Goal: Task Accomplishment & Management: Use online tool/utility

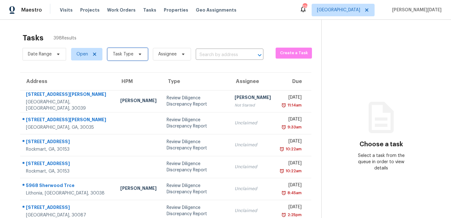
click at [136, 55] on span at bounding box center [139, 54] width 7 height 5
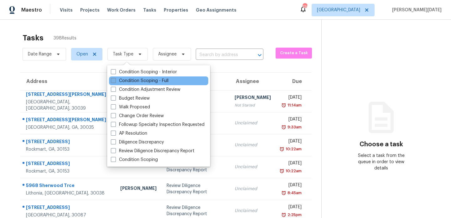
click at [122, 81] on label "Condition Scoping - Full" at bounding box center [140, 81] width 58 height 6
click at [115, 81] on input "Condition Scoping - Full" at bounding box center [113, 80] width 4 height 4
checkbox input "true"
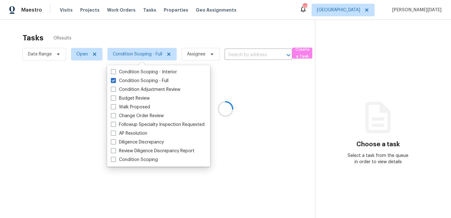
click at [212, 28] on div at bounding box center [225, 109] width 451 height 218
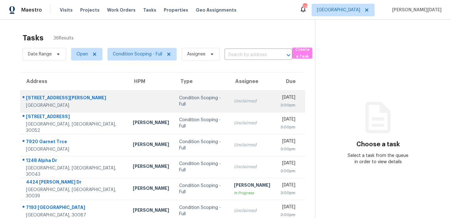
scroll to position [11, 0]
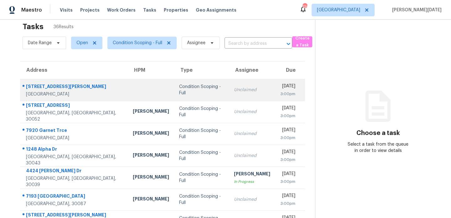
click at [244, 92] on div "Unclaimed" at bounding box center [252, 90] width 36 height 6
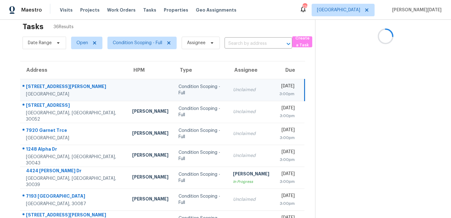
click at [244, 92] on div "Unclaimed" at bounding box center [251, 90] width 36 height 6
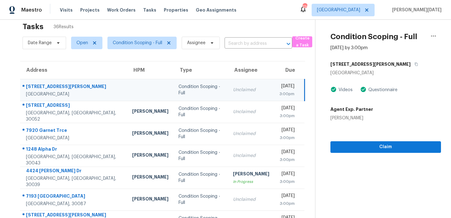
click at [244, 92] on div "Unclaimed" at bounding box center [251, 90] width 36 height 6
click at [279, 87] on div "[DATE]" at bounding box center [286, 87] width 15 height 8
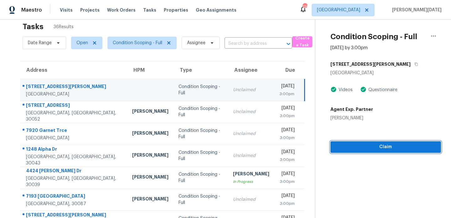
click at [367, 143] on span "Claim" at bounding box center [386, 147] width 101 height 8
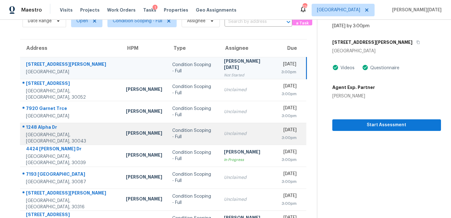
scroll to position [36, 0]
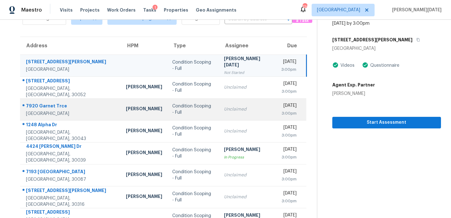
click at [224, 109] on div "Unclaimed" at bounding box center [247, 109] width 47 height 6
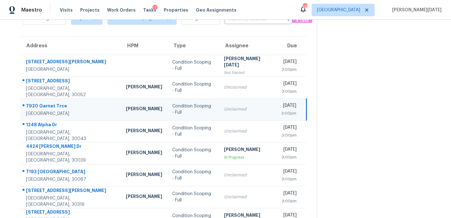
click at [224, 109] on div "Unclaimed" at bounding box center [247, 109] width 47 height 6
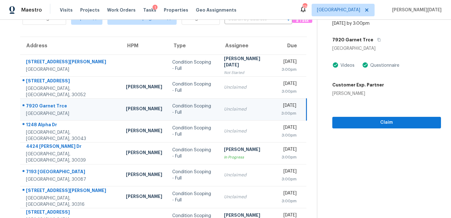
click at [224, 109] on div "Unclaimed" at bounding box center [247, 109] width 47 height 6
click at [281, 111] on div "3:00pm" at bounding box center [288, 113] width 15 height 6
click at [340, 123] on span "Claim" at bounding box center [386, 123] width 99 height 8
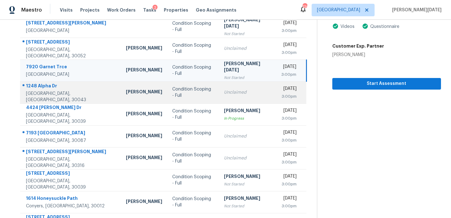
scroll to position [76, 0]
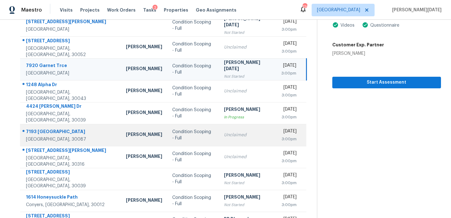
click at [224, 133] on div "Unclaimed" at bounding box center [247, 135] width 47 height 6
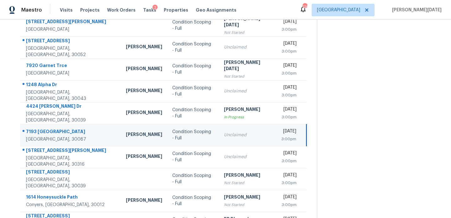
click at [247, 133] on td "Unclaimed" at bounding box center [247, 135] width 57 height 22
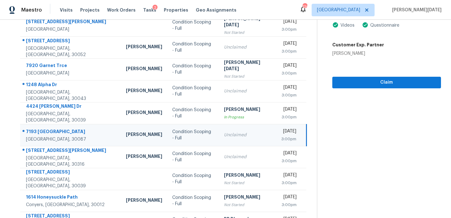
click at [281, 133] on div "[DATE]" at bounding box center [288, 132] width 15 height 8
click at [342, 86] on span "Claim" at bounding box center [386, 83] width 99 height 8
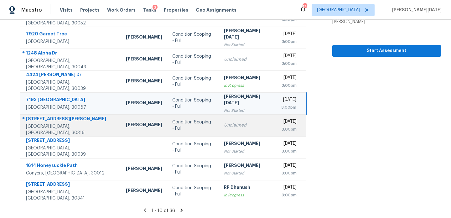
scroll to position [108, 0]
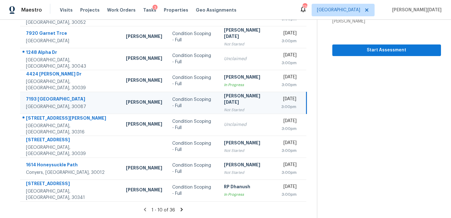
click at [180, 208] on icon at bounding box center [182, 210] width 6 height 6
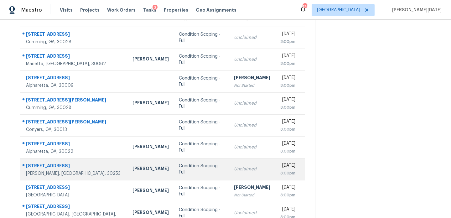
scroll to position [63, 0]
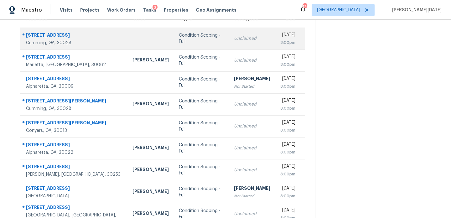
click at [236, 48] on td "Unclaimed" at bounding box center [252, 39] width 46 height 22
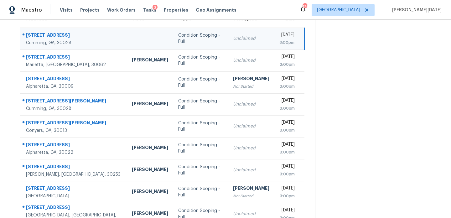
click at [274, 43] on td "Tue, Sep 2nd 2025 3:00pm" at bounding box center [289, 39] width 30 height 22
click at [279, 43] on div "3:00pm" at bounding box center [286, 42] width 15 height 6
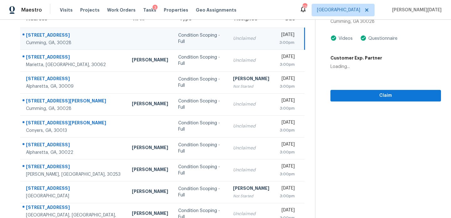
click at [287, 43] on div "3:00pm" at bounding box center [286, 42] width 15 height 6
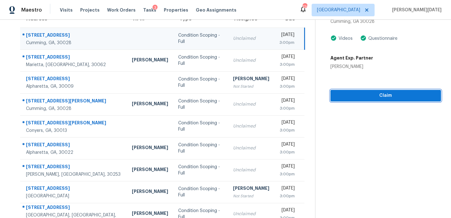
click at [352, 94] on span "Claim" at bounding box center [386, 96] width 101 height 8
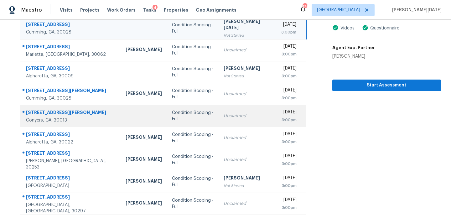
scroll to position [90, 0]
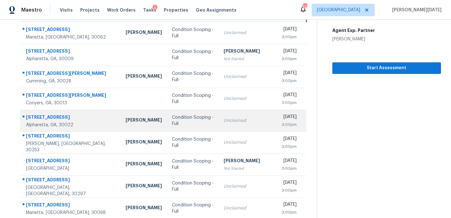
click at [224, 123] on div "Unclaimed" at bounding box center [247, 120] width 47 height 6
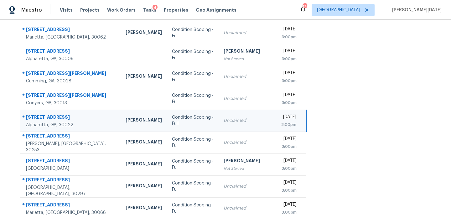
click at [276, 118] on td "Tue, Sep 2nd 2025 3:00pm" at bounding box center [291, 121] width 30 height 22
click at [281, 118] on div "[DATE]" at bounding box center [288, 118] width 15 height 8
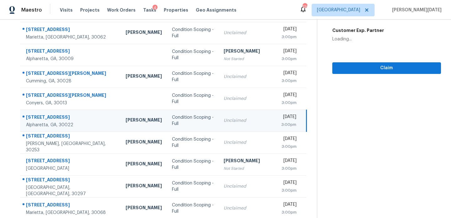
click at [281, 118] on div "[DATE]" at bounding box center [288, 118] width 15 height 8
click at [340, 71] on span "Claim" at bounding box center [386, 68] width 99 height 8
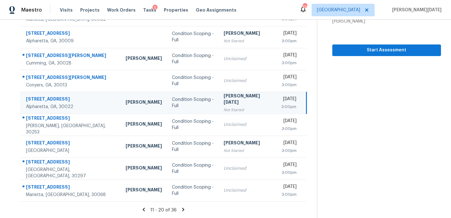
click at [182, 210] on icon at bounding box center [183, 209] width 2 height 3
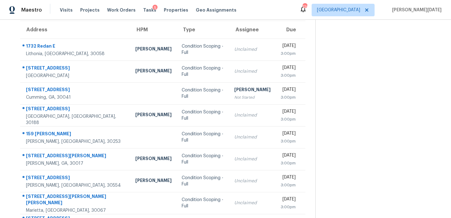
scroll to position [50, 0]
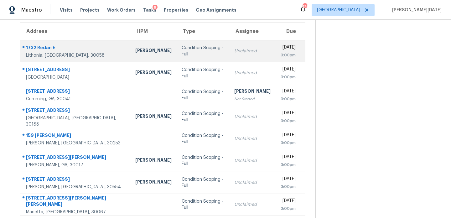
click at [232, 58] on td "Unclaimed" at bounding box center [252, 51] width 46 height 22
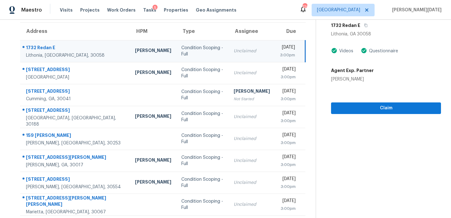
click at [247, 49] on td "Unclaimed" at bounding box center [252, 51] width 46 height 22
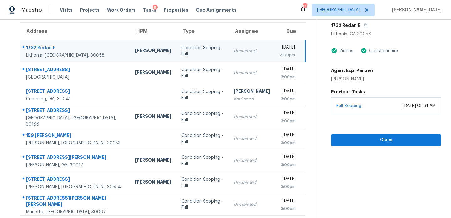
click at [280, 49] on div "[DATE]" at bounding box center [287, 48] width 15 height 8
click at [280, 52] on div "3:00pm" at bounding box center [287, 55] width 15 height 6
click at [358, 134] on button "Claim" at bounding box center [386, 140] width 110 height 12
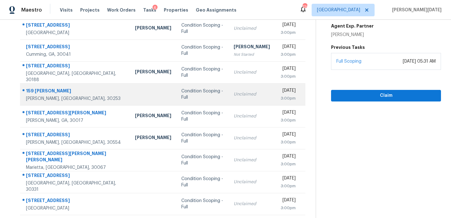
scroll to position [98, 0]
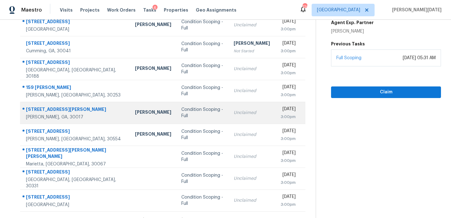
click at [229, 106] on td "Unclaimed" at bounding box center [252, 113] width 46 height 22
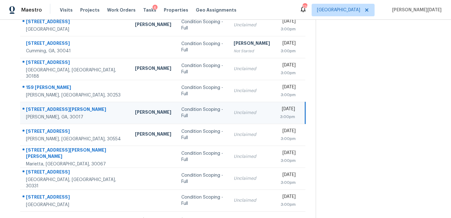
click at [249, 109] on td "Unclaimed" at bounding box center [252, 113] width 46 height 22
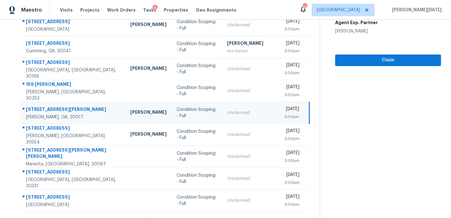
click at [284, 109] on div "[DATE]" at bounding box center [291, 110] width 15 height 8
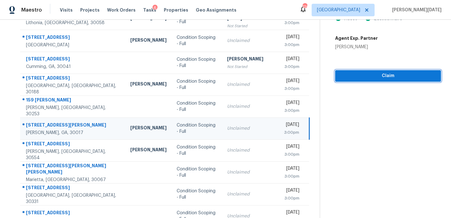
click at [340, 78] on span "Claim" at bounding box center [388, 76] width 96 height 8
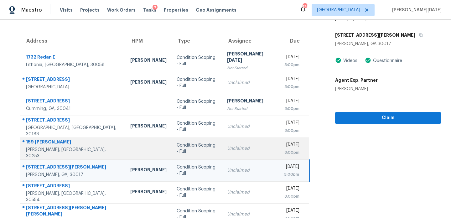
scroll to position [41, 0]
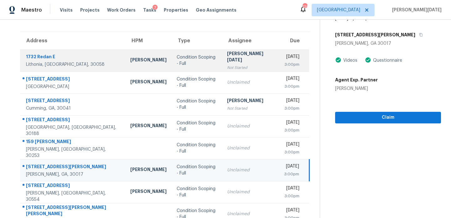
click at [236, 65] on div "Not Started" at bounding box center [250, 68] width 47 height 6
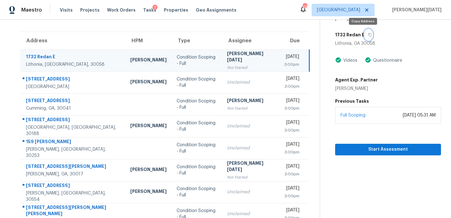
click at [368, 33] on icon "button" at bounding box center [370, 35] width 4 height 4
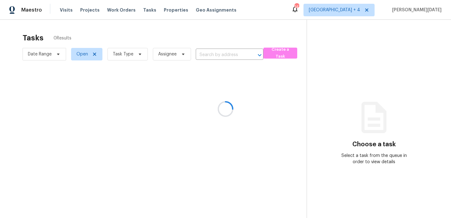
click at [130, 55] on div at bounding box center [225, 109] width 451 height 218
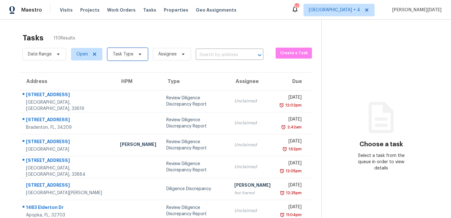
click at [130, 55] on span "Task Type" at bounding box center [123, 54] width 21 height 6
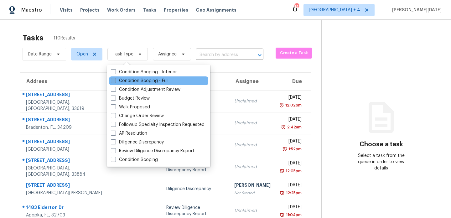
click at [128, 79] on label "Condition Scoping - Full" at bounding box center [140, 81] width 58 height 6
click at [115, 79] on input "Condition Scoping - Full" at bounding box center [113, 80] width 4 height 4
checkbox input "true"
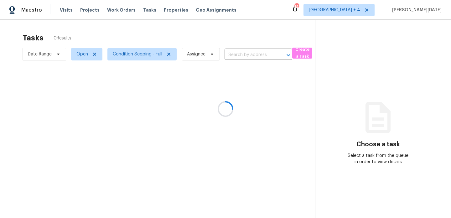
click at [190, 42] on div at bounding box center [225, 109] width 451 height 218
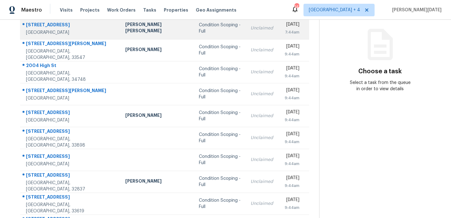
scroll to position [74, 0]
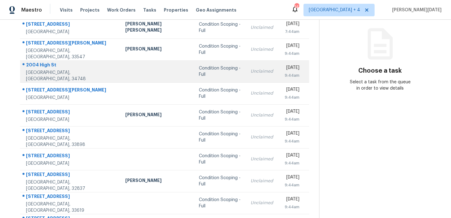
click at [208, 73] on td "Condition Scoping - Full" at bounding box center [220, 71] width 52 height 22
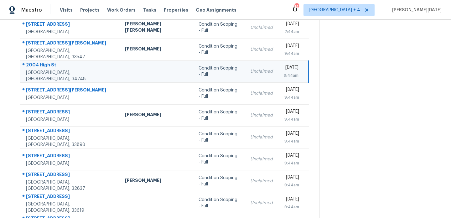
click at [250, 71] on div "Unclaimed" at bounding box center [261, 71] width 23 height 6
click at [283, 69] on div "[DATE]" at bounding box center [291, 69] width 16 height 8
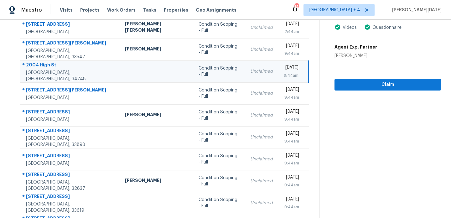
click at [283, 69] on div "[DATE]" at bounding box center [291, 69] width 16 height 8
click at [300, 74] on div "Tue, Sep 2nd 2025 9:44am" at bounding box center [295, 72] width 25 height 14
click at [355, 86] on span "Claim" at bounding box center [388, 85] width 97 height 8
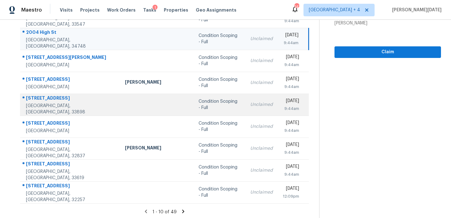
scroll to position [108, 0]
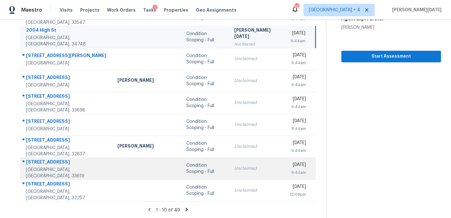
click at [207, 170] on td "Condition Scoping - Full" at bounding box center [205, 169] width 48 height 22
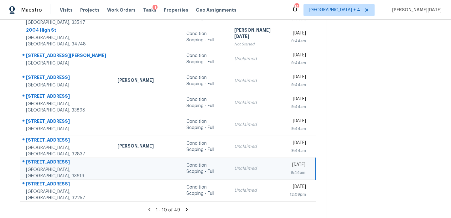
click at [234, 166] on div "Unclaimed" at bounding box center [256, 168] width 45 height 6
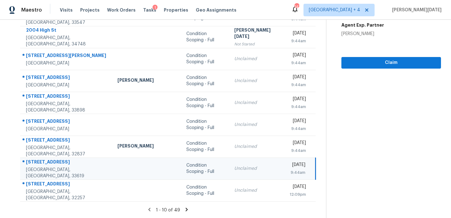
click at [285, 166] on td "Tue, Sep 2nd 2025 9:44am" at bounding box center [300, 169] width 31 height 22
click at [290, 166] on div "[DATE]" at bounding box center [298, 166] width 16 height 8
click at [370, 59] on span "Claim" at bounding box center [392, 63] width 90 height 8
click at [184, 209] on icon at bounding box center [187, 210] width 6 height 6
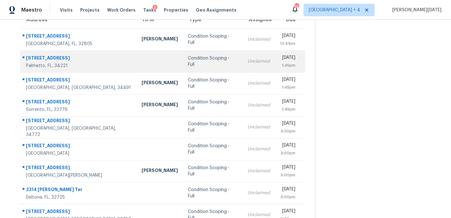
scroll to position [80, 0]
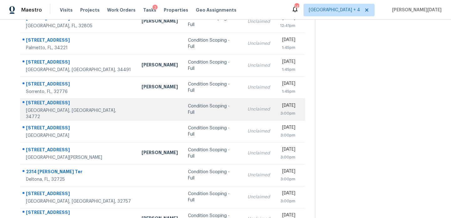
click at [243, 109] on td "Unclaimed" at bounding box center [259, 109] width 33 height 22
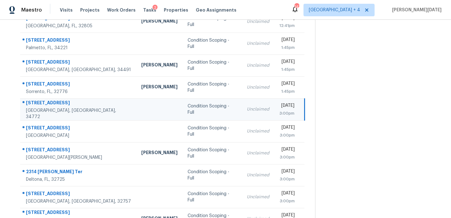
click at [242, 116] on td "Unclaimed" at bounding box center [258, 109] width 33 height 22
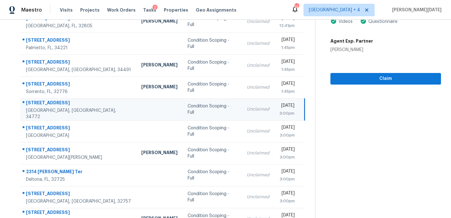
click at [279, 111] on div "3:00pm" at bounding box center [286, 113] width 15 height 6
click at [279, 110] on div "3:00pm" at bounding box center [286, 113] width 15 height 6
click at [340, 77] on span "Claim" at bounding box center [386, 79] width 101 height 8
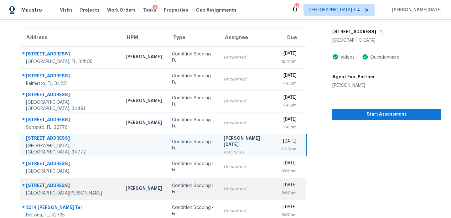
scroll to position [108, 0]
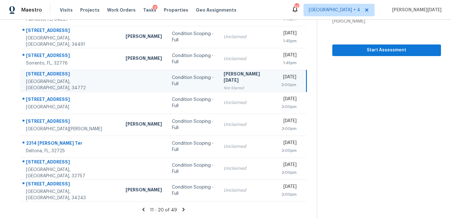
click at [182, 210] on icon at bounding box center [183, 209] width 2 height 3
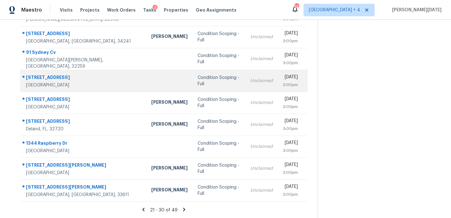
scroll to position [56, 0]
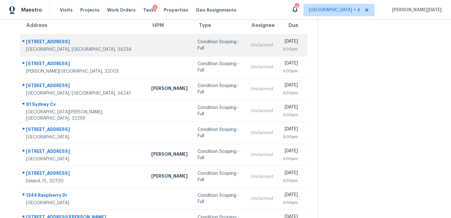
click at [245, 42] on td "Unclaimed" at bounding box center [261, 45] width 33 height 22
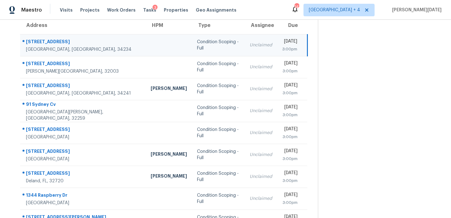
click at [245, 43] on td "Unclaimed" at bounding box center [261, 45] width 33 height 22
click at [282, 44] on div "[DATE]" at bounding box center [289, 42] width 15 height 8
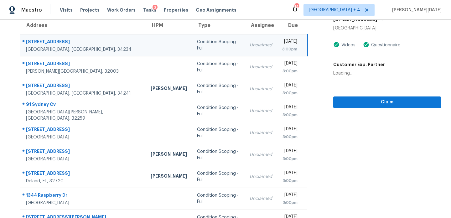
click at [284, 44] on div "[DATE]" at bounding box center [289, 42] width 15 height 8
click at [349, 101] on span "Claim" at bounding box center [387, 102] width 98 height 8
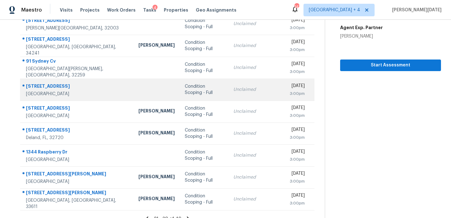
scroll to position [100, 0]
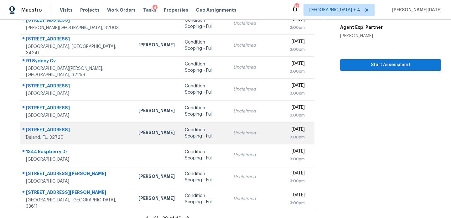
click at [233, 130] on div "Unclaimed" at bounding box center [256, 133] width 46 height 6
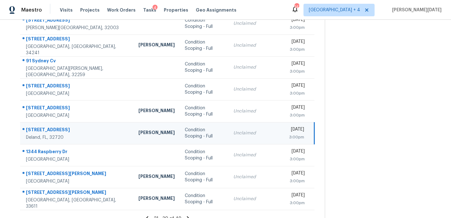
click at [233, 130] on div "Unclaimed" at bounding box center [256, 133] width 46 height 6
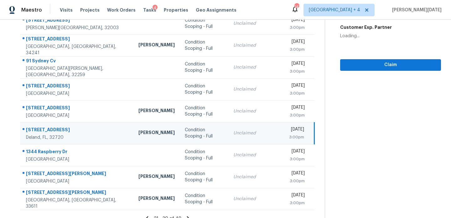
click at [233, 130] on div "Unclaimed" at bounding box center [256, 133] width 46 height 6
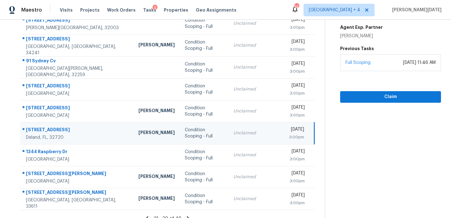
click at [345, 60] on div "Full Scoping May 27, 2025 at 11:46 AM" at bounding box center [390, 62] width 101 height 17
click at [347, 93] on span "Claim" at bounding box center [390, 97] width 91 height 8
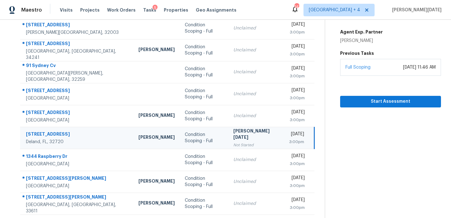
scroll to position [108, 0]
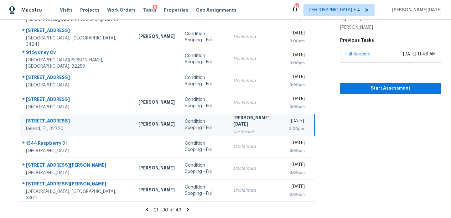
click at [185, 208] on icon at bounding box center [188, 210] width 6 height 6
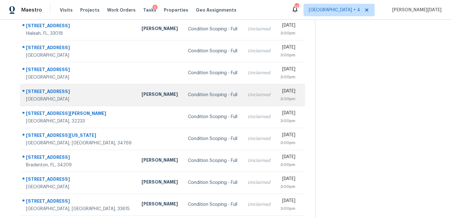
scroll to position [92, 0]
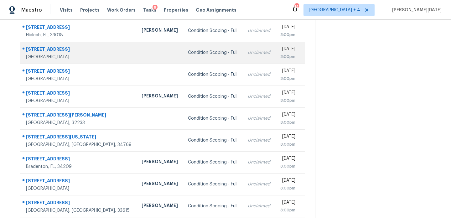
click at [244, 58] on td "Unclaimed" at bounding box center [259, 53] width 33 height 22
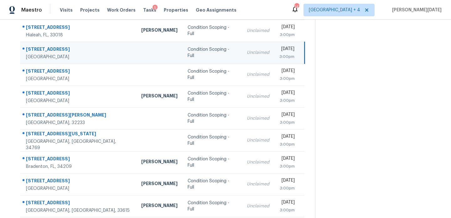
click at [244, 58] on td "Unclaimed" at bounding box center [258, 53] width 33 height 22
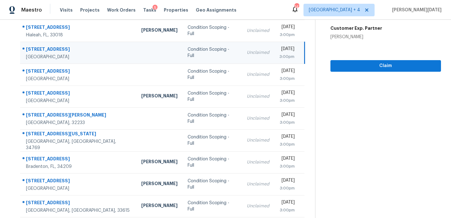
click at [244, 58] on td "Unclaimed" at bounding box center [258, 53] width 33 height 22
click at [343, 66] on span "Claim" at bounding box center [386, 66] width 101 height 8
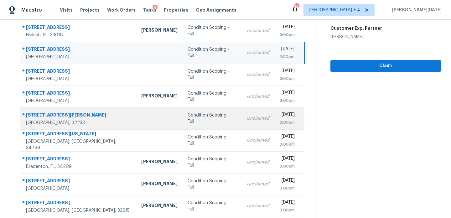
scroll to position [108, 0]
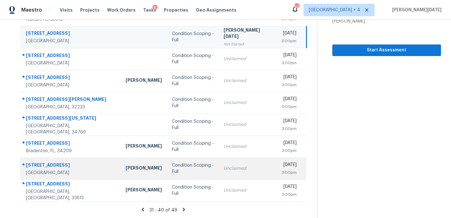
click at [186, 159] on td "Condition Scoping - Full" at bounding box center [193, 169] width 52 height 22
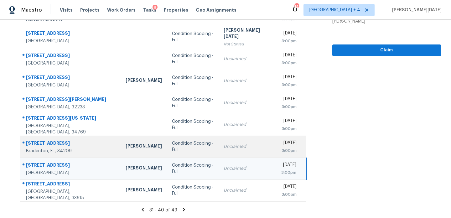
click at [231, 147] on div "Unclaimed" at bounding box center [247, 146] width 47 height 6
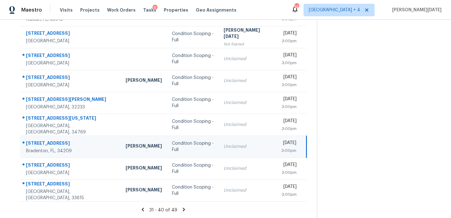
click at [231, 147] on div "Unclaimed" at bounding box center [247, 146] width 47 height 6
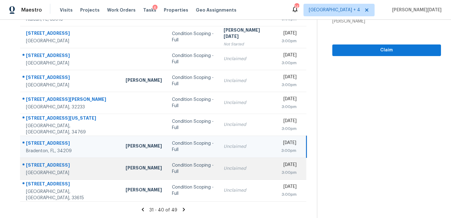
click at [230, 159] on td "Unclaimed" at bounding box center [247, 169] width 57 height 22
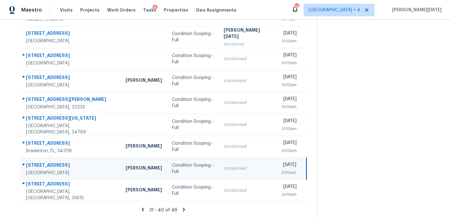
click at [230, 169] on div "Unclaimed" at bounding box center [247, 168] width 47 height 6
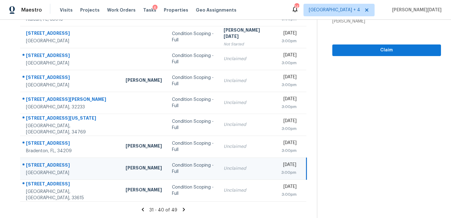
click at [230, 169] on div "Unclaimed" at bounding box center [247, 168] width 47 height 6
click at [243, 165] on td "Unclaimed" at bounding box center [247, 169] width 57 height 22
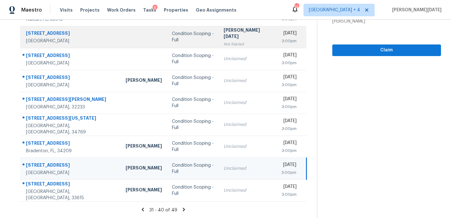
click at [281, 38] on div "3:00pm" at bounding box center [289, 41] width 16 height 6
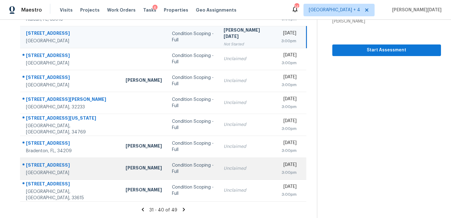
click at [243, 166] on td "Unclaimed" at bounding box center [247, 169] width 57 height 22
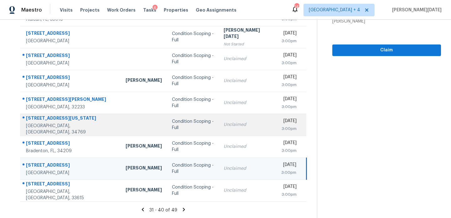
scroll to position [85, 0]
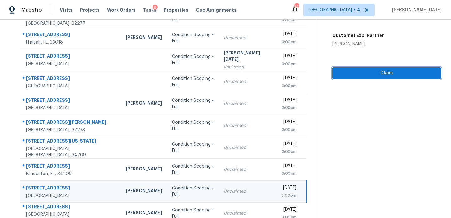
click at [347, 76] on span "Claim" at bounding box center [386, 73] width 99 height 8
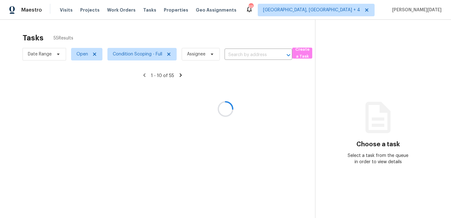
click at [217, 25] on div at bounding box center [225, 109] width 451 height 218
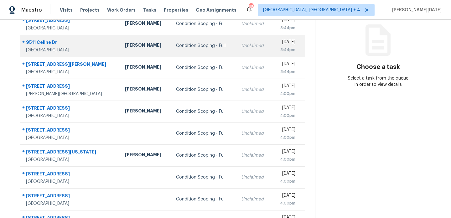
scroll to position [79, 0]
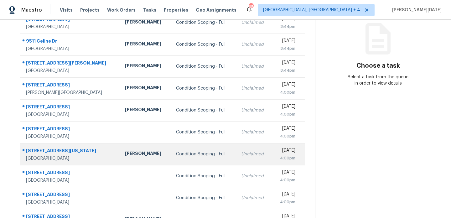
click at [191, 154] on div "Condition Scoping - Full" at bounding box center [203, 154] width 55 height 6
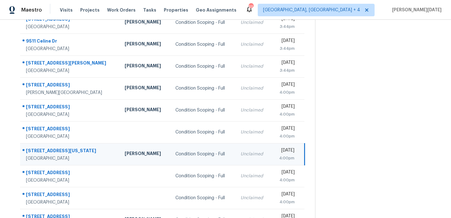
click at [191, 154] on div "Condition Scoping - Full" at bounding box center [202, 154] width 55 height 6
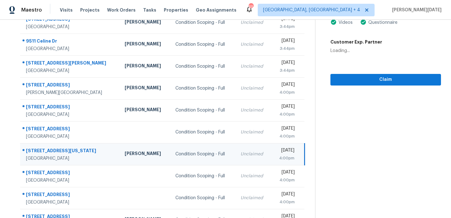
click at [213, 154] on td "Condition Scoping - Full" at bounding box center [202, 154] width 65 height 22
click at [343, 80] on span "Claim" at bounding box center [386, 80] width 101 height 8
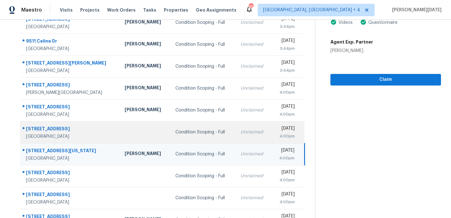
scroll to position [108, 0]
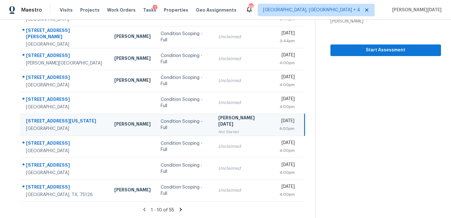
click at [181, 208] on icon at bounding box center [181, 210] width 6 height 6
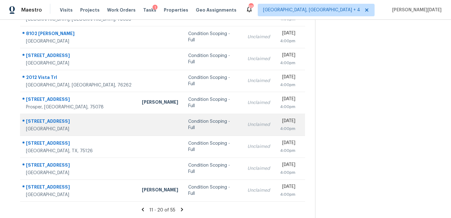
click at [188, 119] on td "Condition Scoping - Full" at bounding box center [212, 125] width 59 height 22
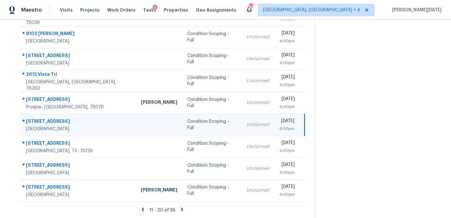
click at [242, 118] on td "Unclaimed" at bounding box center [258, 125] width 33 height 22
click at [279, 121] on div "[DATE]" at bounding box center [286, 122] width 15 height 8
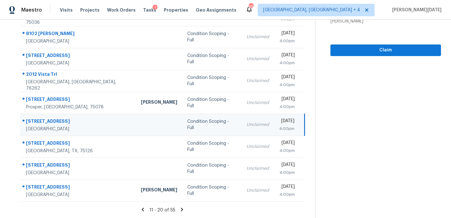
click at [279, 121] on div "[DATE]" at bounding box center [286, 122] width 15 height 8
click at [279, 123] on div "[DATE]" at bounding box center [286, 122] width 15 height 8
click at [360, 49] on span "Claim" at bounding box center [386, 50] width 101 height 8
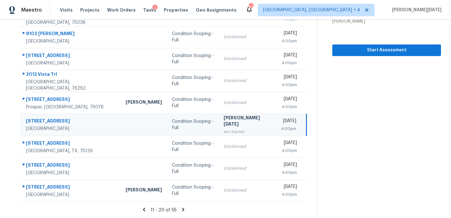
click at [183, 209] on icon at bounding box center [183, 210] width 6 height 6
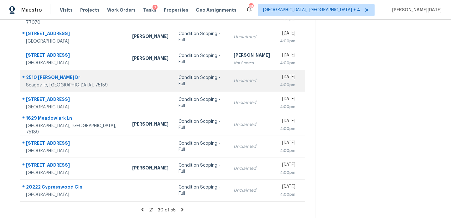
click at [229, 74] on td "Unclaimed" at bounding box center [252, 81] width 46 height 22
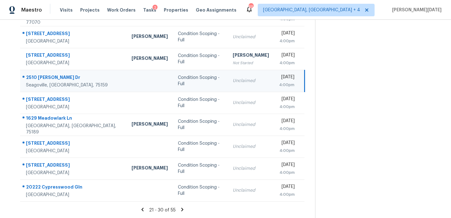
click at [228, 74] on td "Unclaimed" at bounding box center [251, 81] width 46 height 22
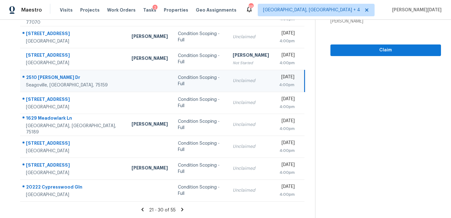
click at [274, 76] on td "Tue, Sep 2nd 2025 4:00pm" at bounding box center [289, 81] width 31 height 22
click at [338, 50] on span "Claim" at bounding box center [386, 50] width 101 height 8
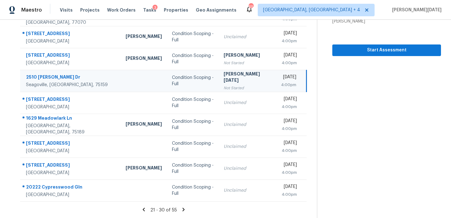
click at [182, 210] on icon at bounding box center [183, 209] width 2 height 3
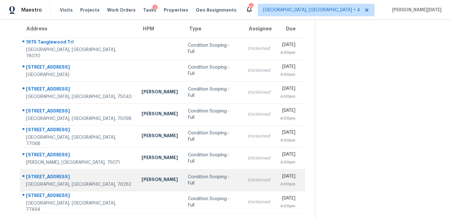
scroll to position [52, 0]
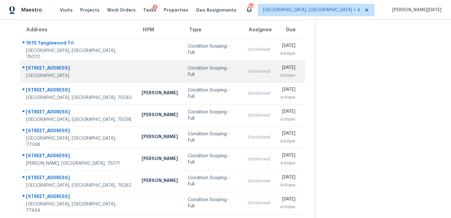
click at [248, 71] on div "Unclaimed" at bounding box center [259, 71] width 23 height 6
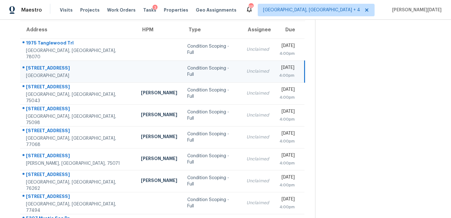
click at [274, 71] on td "Tue, Sep 2nd 2025 4:00pm" at bounding box center [289, 71] width 31 height 22
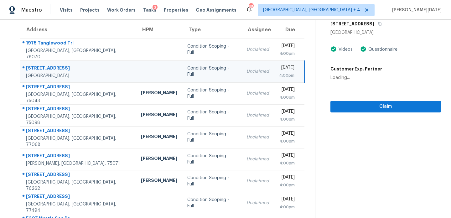
click at [279, 71] on div "[DATE]" at bounding box center [286, 69] width 15 height 8
click at [360, 105] on span "Claim" at bounding box center [386, 107] width 101 height 8
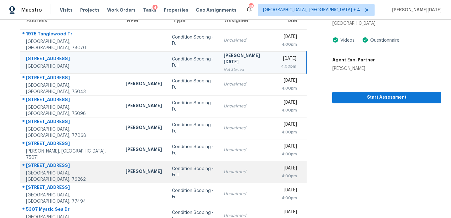
scroll to position [108, 0]
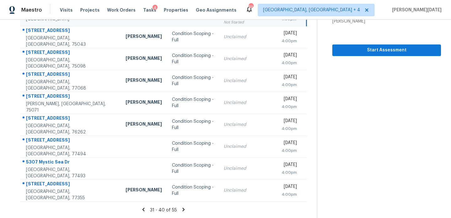
click at [183, 208] on icon at bounding box center [184, 209] width 2 height 3
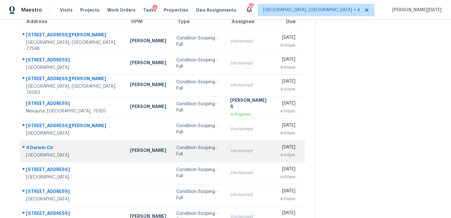
scroll to position [58, 0]
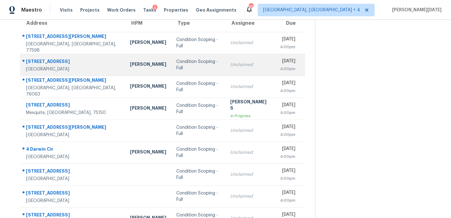
click at [230, 64] on div "Unclaimed" at bounding box center [250, 65] width 40 height 6
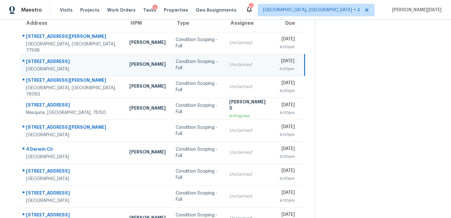
click at [243, 65] on td "Unclaimed" at bounding box center [249, 65] width 50 height 22
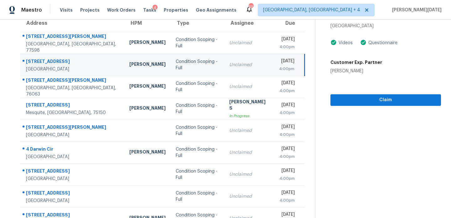
click at [279, 68] on div "4:00pm" at bounding box center [286, 69] width 15 height 6
click at [288, 68] on div "4:00pm" at bounding box center [286, 69] width 15 height 6
click at [349, 100] on span "Claim" at bounding box center [386, 100] width 101 height 8
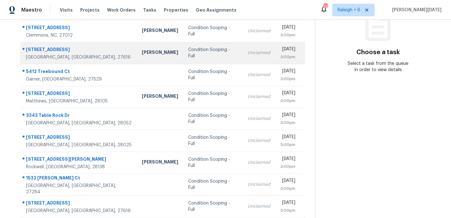
scroll to position [93, 0]
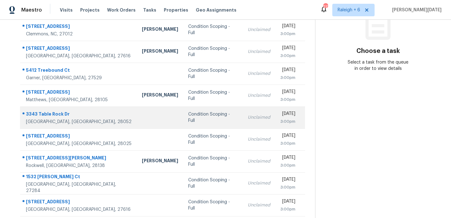
click at [248, 116] on div "Unclaimed" at bounding box center [259, 117] width 23 height 6
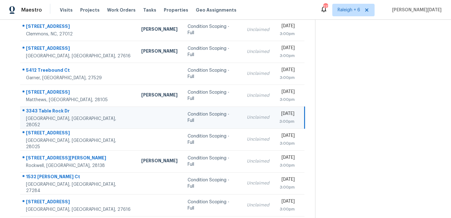
click at [247, 117] on div "Unclaimed" at bounding box center [258, 117] width 23 height 6
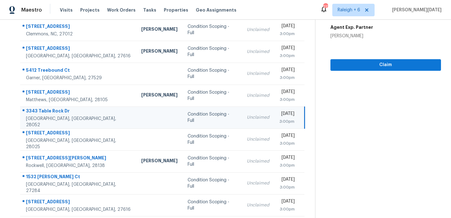
click at [274, 116] on td "[DATE] 3:00pm" at bounding box center [289, 118] width 30 height 22
click at [366, 62] on span "Claim" at bounding box center [386, 65] width 101 height 8
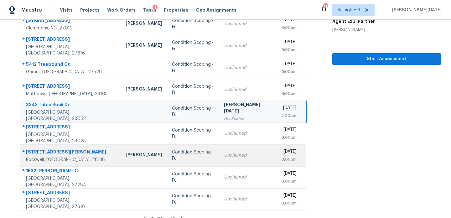
scroll to position [108, 0]
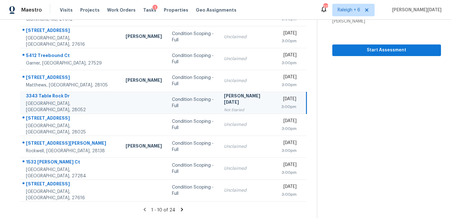
click at [181, 209] on icon at bounding box center [182, 209] width 2 height 3
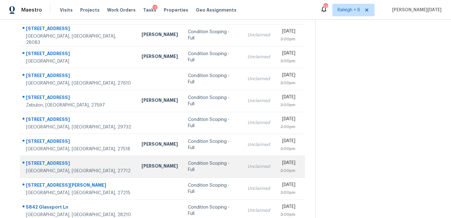
scroll to position [65, 0]
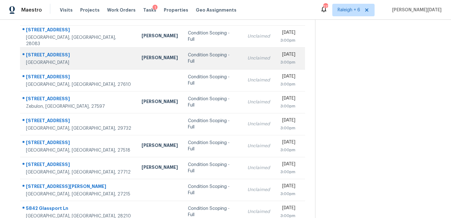
click at [243, 66] on td "Unclaimed" at bounding box center [259, 58] width 33 height 22
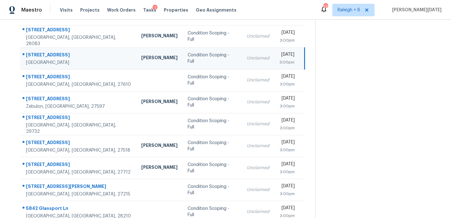
click at [274, 64] on td "[DATE] 3:00pm" at bounding box center [289, 58] width 30 height 22
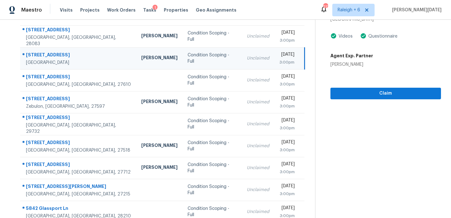
click at [279, 63] on div "3:00pm" at bounding box center [286, 62] width 15 height 6
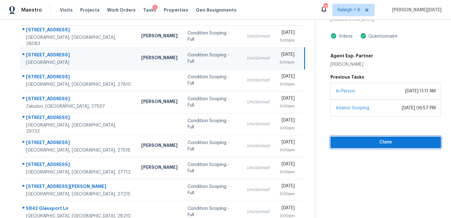
click at [360, 138] on span "Claim" at bounding box center [386, 142] width 101 height 8
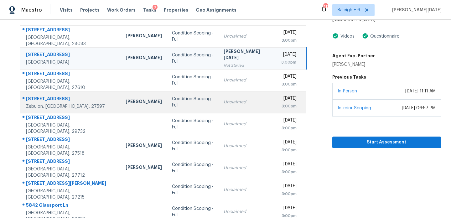
scroll to position [108, 0]
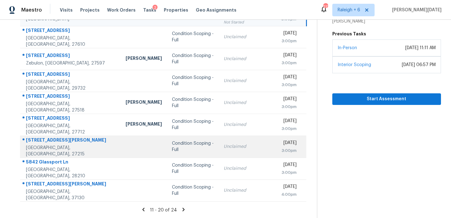
click at [223, 154] on td "Unclaimed" at bounding box center [247, 147] width 57 height 22
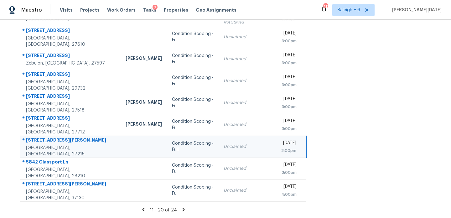
click at [245, 150] on td "Unclaimed" at bounding box center [247, 147] width 57 height 22
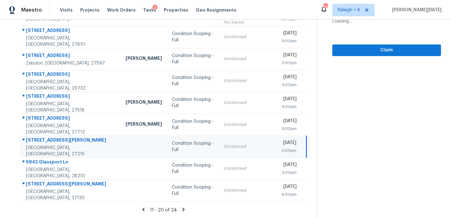
click at [281, 148] on div "3:00pm" at bounding box center [288, 151] width 15 height 6
click at [376, 50] on span "Claim" at bounding box center [386, 50] width 99 height 8
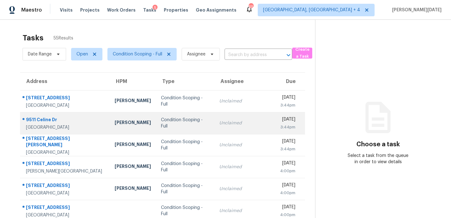
click at [221, 117] on td "Unclaimed" at bounding box center [244, 123] width 61 height 22
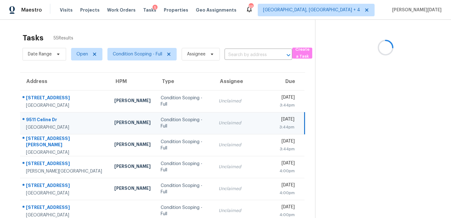
click at [234, 121] on div "Unclaimed" at bounding box center [244, 123] width 51 height 6
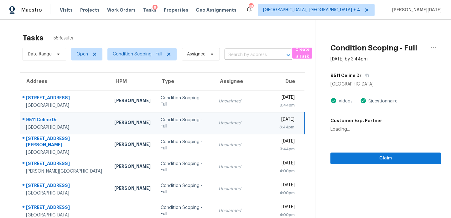
click at [279, 123] on div "[DATE]" at bounding box center [286, 120] width 15 height 8
click at [347, 156] on span "Claim" at bounding box center [386, 158] width 101 height 8
click at [360, 12] on span "[GEOGRAPHIC_DATA], [GEOGRAPHIC_DATA] + 4" at bounding box center [311, 10] width 97 height 6
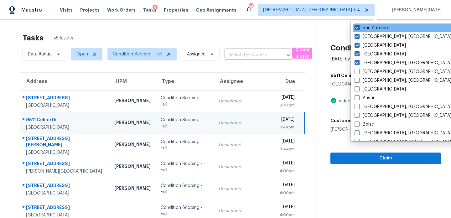
click at [381, 26] on label "San Antonio" at bounding box center [372, 28] width 34 height 6
click at [359, 26] on input "San Antonio" at bounding box center [357, 27] width 4 height 4
checkbox input "false"
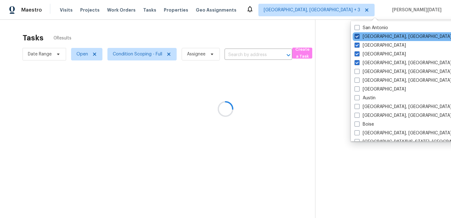
click at [379, 39] on label "Killeen, TX" at bounding box center [403, 37] width 97 height 6
click at [359, 38] on input "Killeen, TX" at bounding box center [357, 36] width 4 height 4
checkbox input "false"
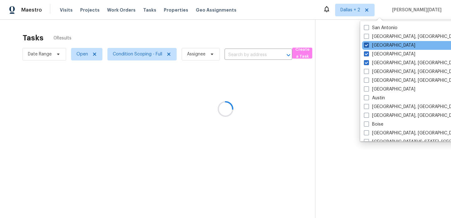
click at [377, 45] on label "Houston" at bounding box center [389, 45] width 51 height 6
click at [368, 45] on input "Houston" at bounding box center [366, 44] width 4 height 4
checkbox input "false"
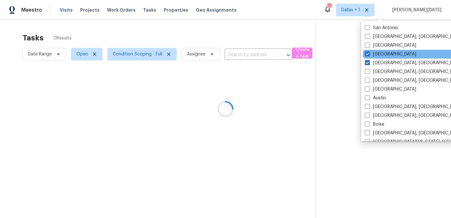
click at [377, 51] on div "Dallas" at bounding box center [426, 54] width 126 height 9
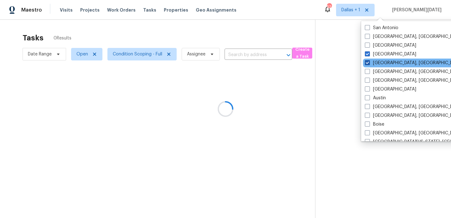
click at [376, 60] on label "Corpus Christi, TX" at bounding box center [413, 63] width 97 height 6
click at [369, 60] on input "Corpus Christi, TX" at bounding box center [367, 62] width 4 height 4
checkbox input "false"
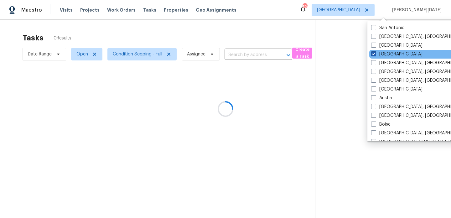
click at [377, 55] on label "Dallas" at bounding box center [396, 54] width 51 height 6
click at [375, 55] on input "Dallas" at bounding box center [373, 53] width 4 height 4
checkbox input "false"
checkbox input "true"
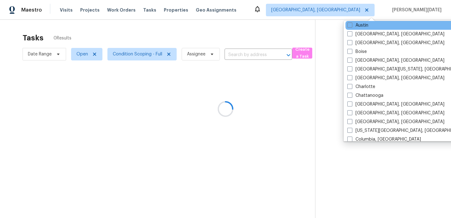
scroll to position [46, 0]
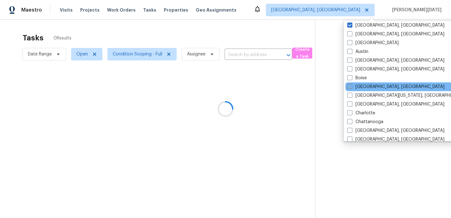
click at [368, 87] on label "Boston, MA" at bounding box center [395, 87] width 97 height 6
click at [352, 87] on input "Boston, MA" at bounding box center [349, 86] width 4 height 4
checkbox input "true"
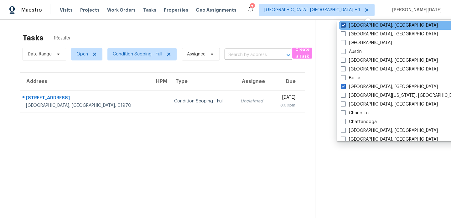
click at [358, 25] on label "Albuquerque, NM" at bounding box center [389, 25] width 97 height 6
click at [345, 25] on input "Albuquerque, NM" at bounding box center [343, 24] width 4 height 4
checkbox input "false"
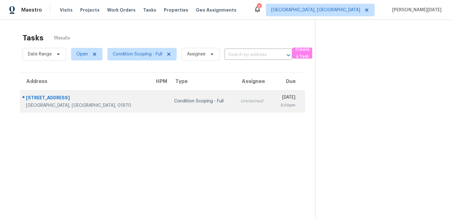
click at [236, 97] on td "Unclaimed" at bounding box center [254, 101] width 36 height 22
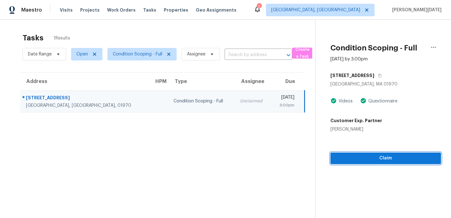
click at [346, 161] on span "Claim" at bounding box center [386, 158] width 101 height 8
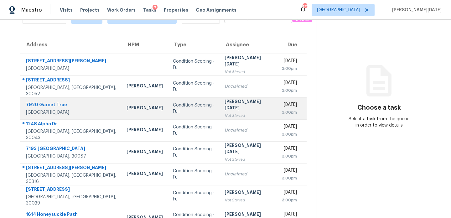
scroll to position [108, 0]
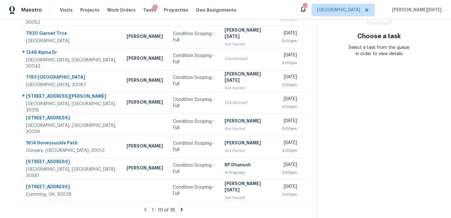
click at [179, 209] on icon at bounding box center [182, 210] width 6 height 6
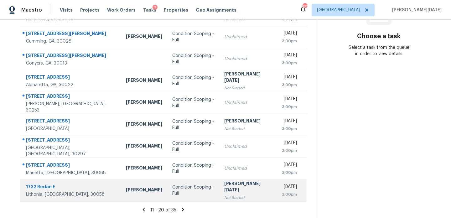
click at [237, 181] on td "[PERSON_NAME][DATE] Not Started" at bounding box center [248, 191] width 58 height 22
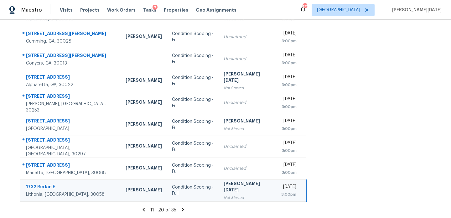
click at [237, 181] on td "[PERSON_NAME][DATE] Not Started" at bounding box center [247, 191] width 57 height 22
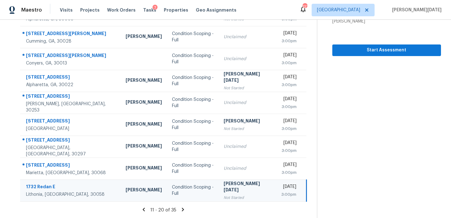
click at [237, 181] on td "[PERSON_NAME][DATE] Not Started" at bounding box center [247, 191] width 57 height 22
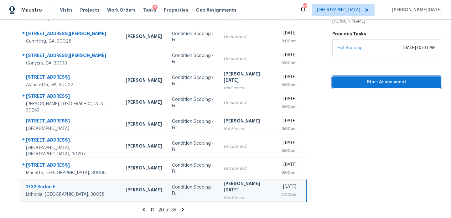
click at [375, 83] on span "Start Assessment" at bounding box center [386, 82] width 99 height 8
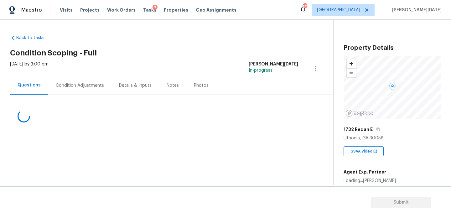
click at [89, 84] on div "Condition Adjustments" at bounding box center [80, 85] width 48 height 6
